Goal: Navigation & Orientation: Find specific page/section

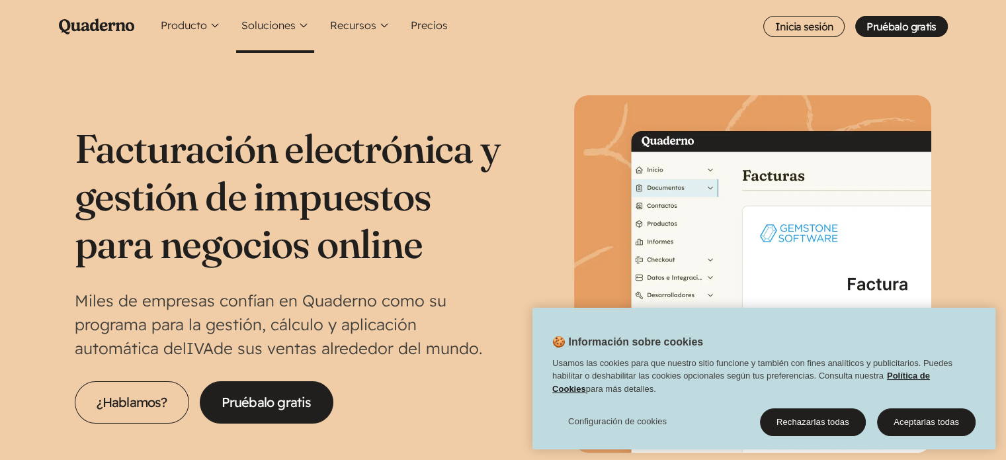
click at [294, 22] on button "Soluciones" at bounding box center [275, 26] width 78 height 53
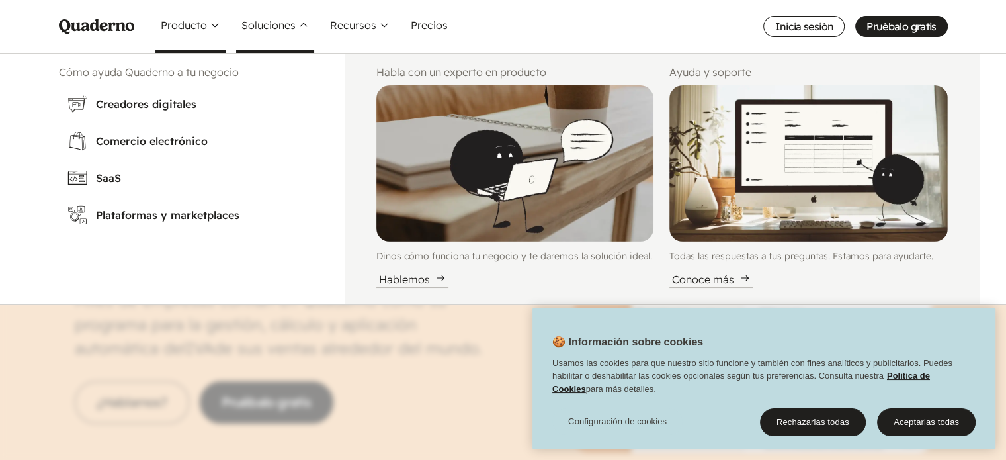
click at [185, 32] on button "Producto" at bounding box center [190, 26] width 70 height 53
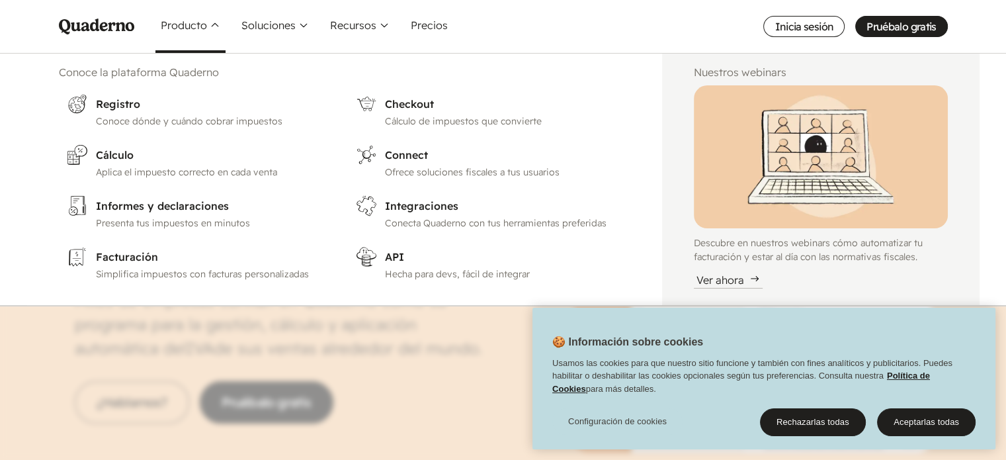
click at [122, 28] on icon "Main menu" at bounding box center [96, 27] width 75 height 16
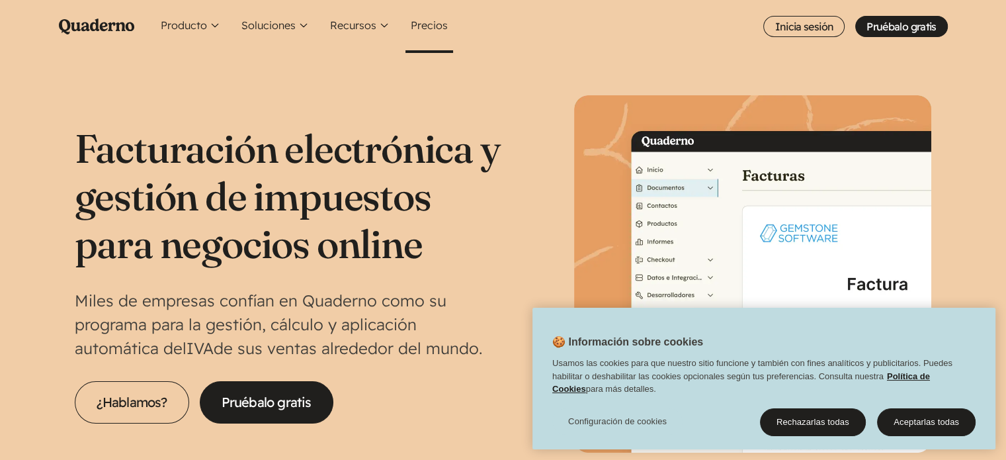
click at [420, 32] on link "Precios" at bounding box center [429, 26] width 48 height 53
